Goal: Information Seeking & Learning: Learn about a topic

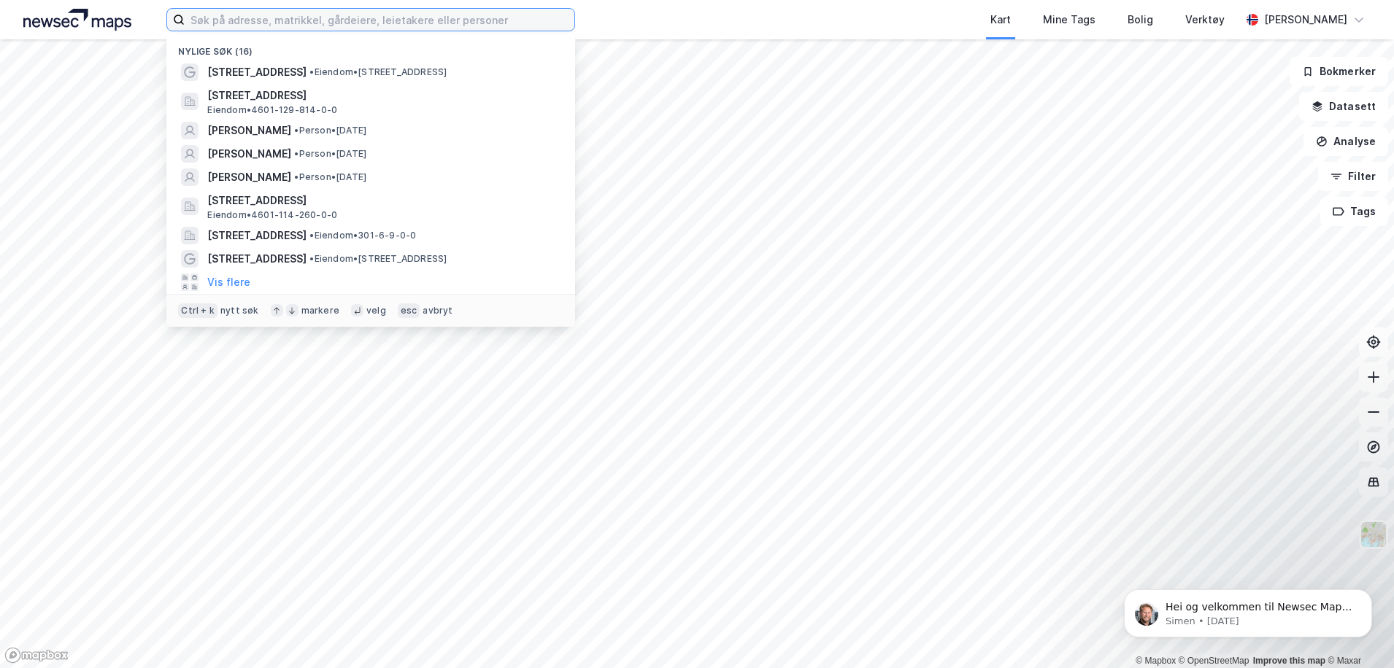
click at [298, 30] on input at bounding box center [380, 20] width 390 height 22
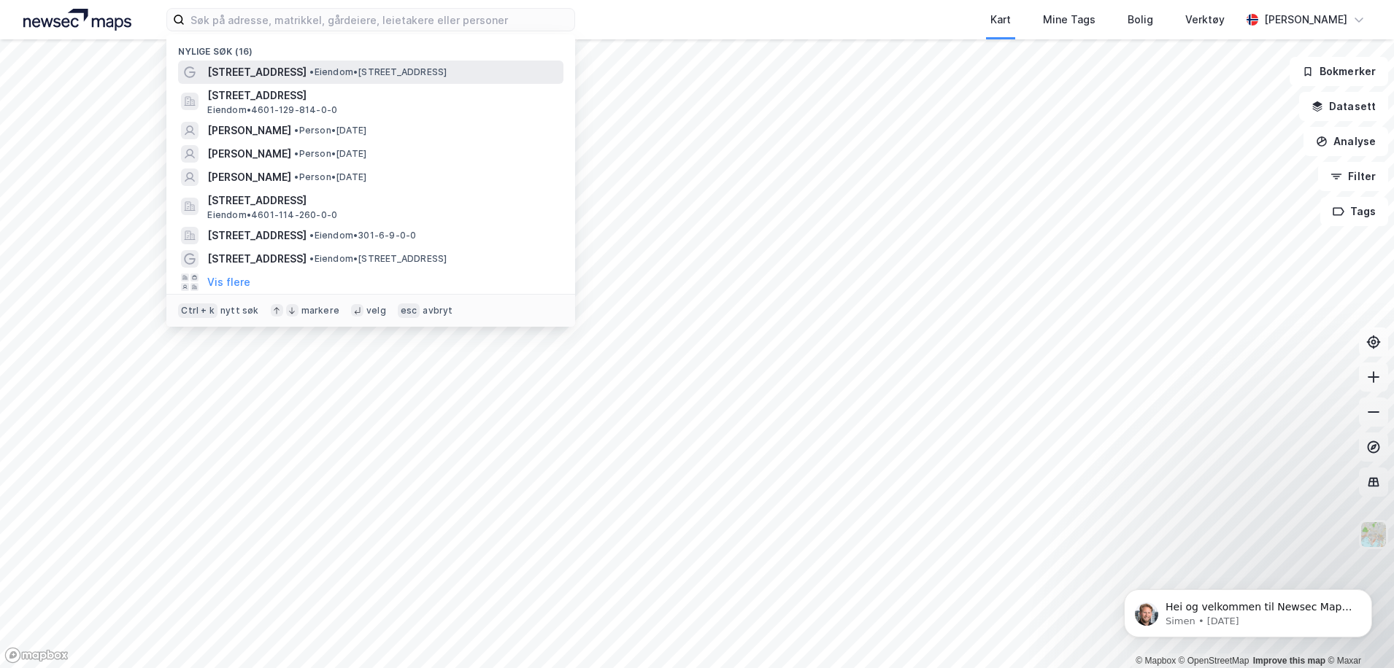
click at [282, 74] on span "[STREET_ADDRESS]" at bounding box center [256, 72] width 99 height 18
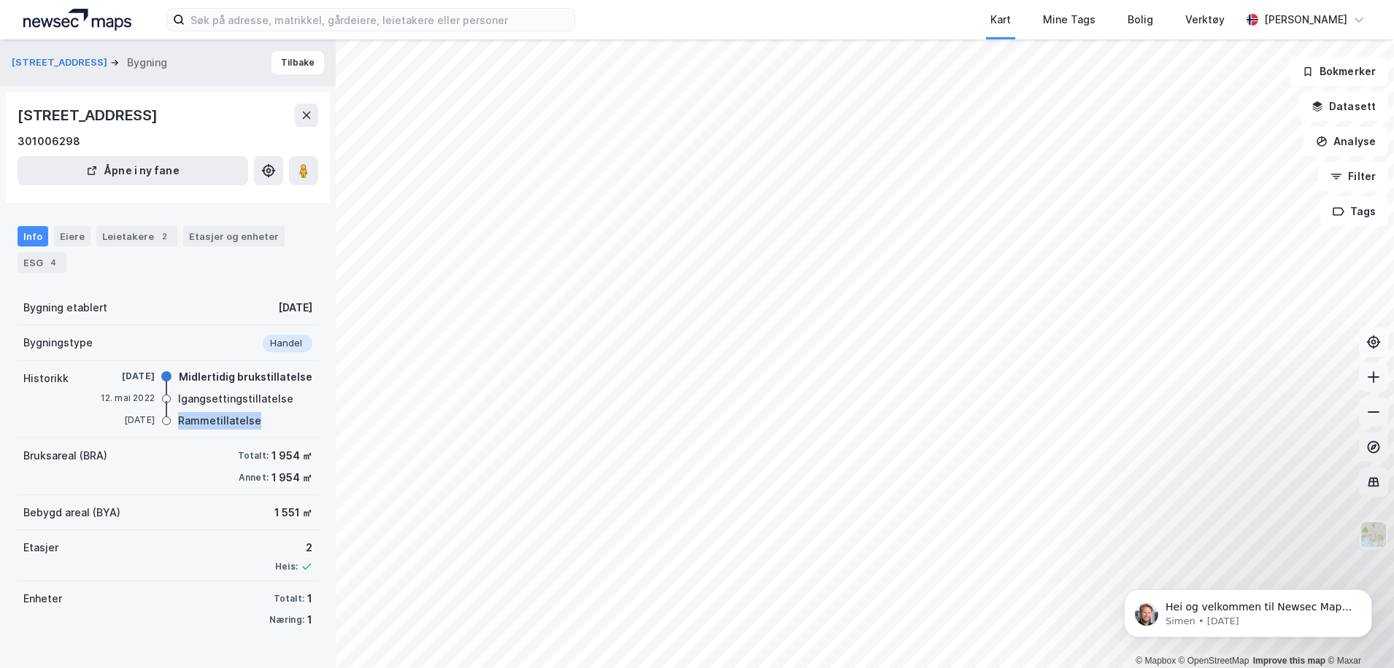
drag, startPoint x: 252, startPoint y: 424, endPoint x: 174, endPoint y: 425, distance: 77.4
click at [178, 425] on div "Rammetillatelse" at bounding box center [219, 421] width 83 height 18
drag, startPoint x: 174, startPoint y: 425, endPoint x: 272, endPoint y: 405, distance: 99.7
click at [262, 412] on div "[DATE] Midlertidig brukstillatelse [DATE] Igangsettingstillatelse [DATE] Rammet…" at bounding box center [204, 400] width 216 height 60
drag, startPoint x: 274, startPoint y: 397, endPoint x: 179, endPoint y: 396, distance: 94.9
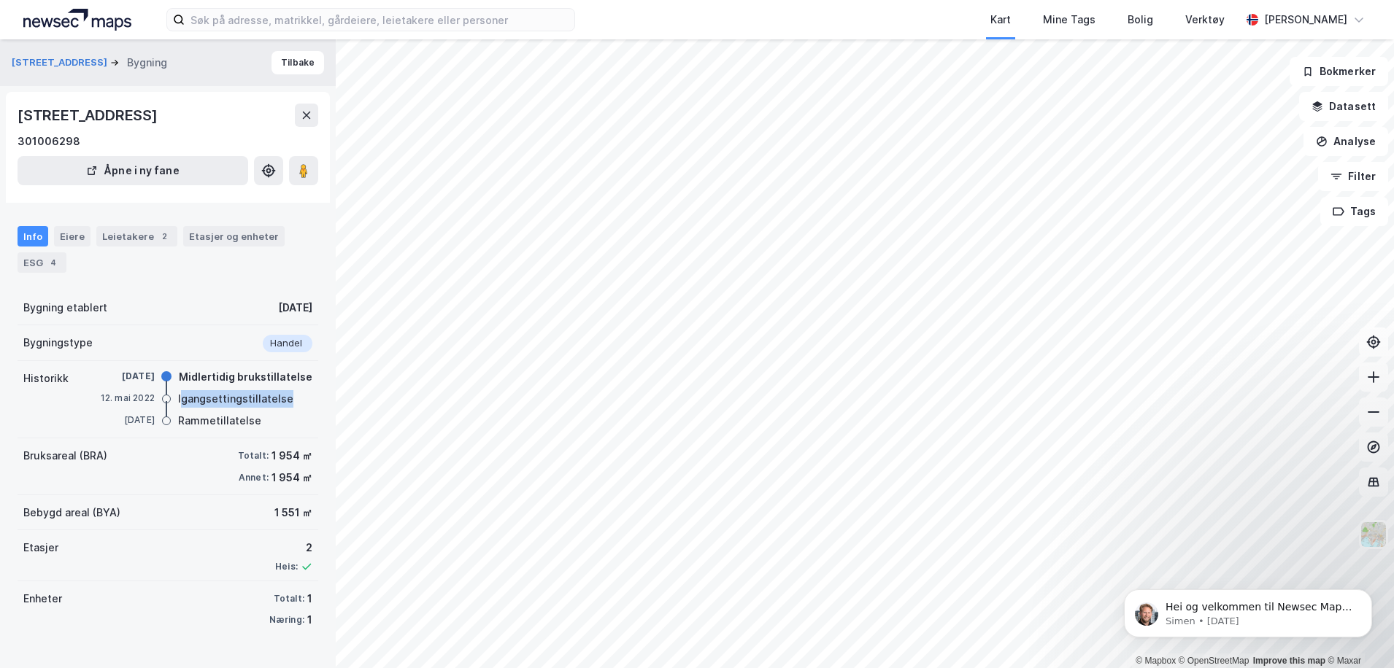
click at [179, 396] on div "Igangsettingstillatelse" at bounding box center [235, 399] width 115 height 18
drag, startPoint x: 179, startPoint y: 396, endPoint x: 223, endPoint y: 409, distance: 46.4
click at [223, 409] on div "[DATE] Midlertidig brukstillatelse [DATE] Igangsettingstillatelse [DATE] Rammet…" at bounding box center [204, 400] width 216 height 60
drag, startPoint x: 301, startPoint y: 377, endPoint x: 176, endPoint y: 377, distance: 124.8
click at [179, 377] on div "Midlertidig brukstillatelse" at bounding box center [246, 378] width 134 height 18
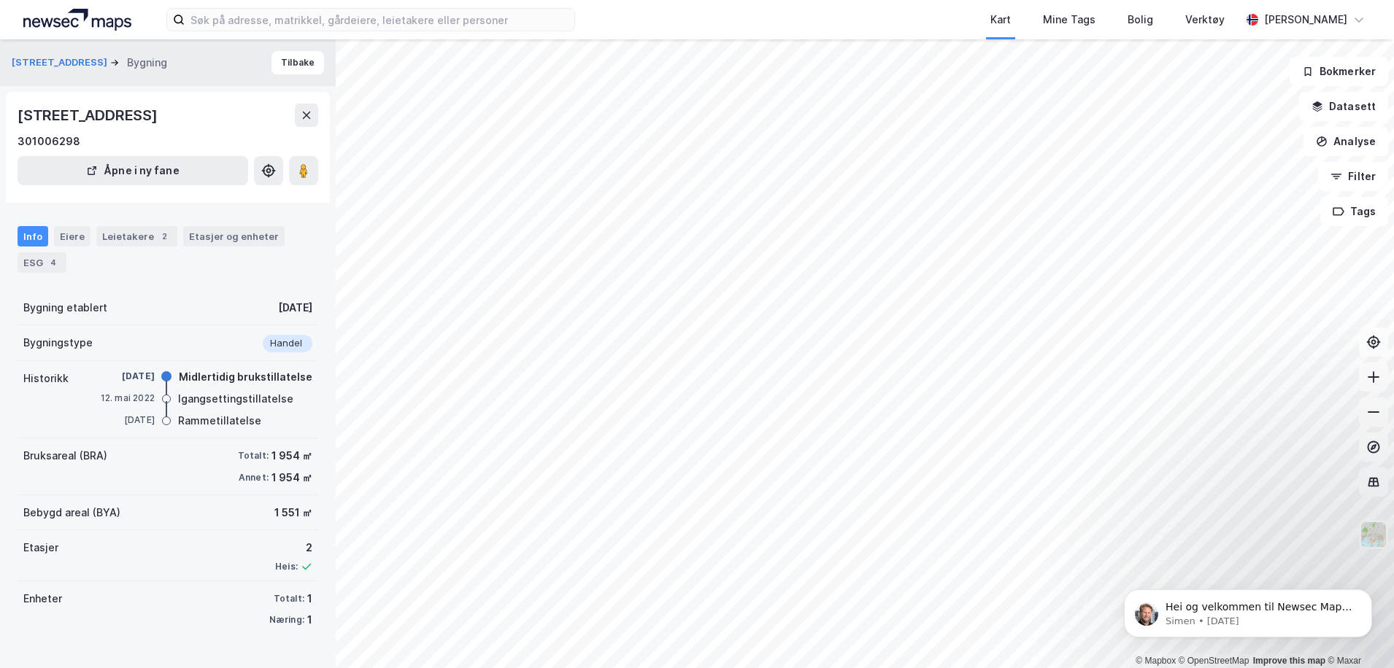
drag, startPoint x: 176, startPoint y: 377, endPoint x: 252, endPoint y: 412, distance: 83.9
click at [252, 412] on div "[DATE] Midlertidig brukstillatelse [DATE] Igangsettingstillatelse [DATE] Rammet…" at bounding box center [204, 400] width 216 height 60
